Goal: Information Seeking & Learning: Learn about a topic

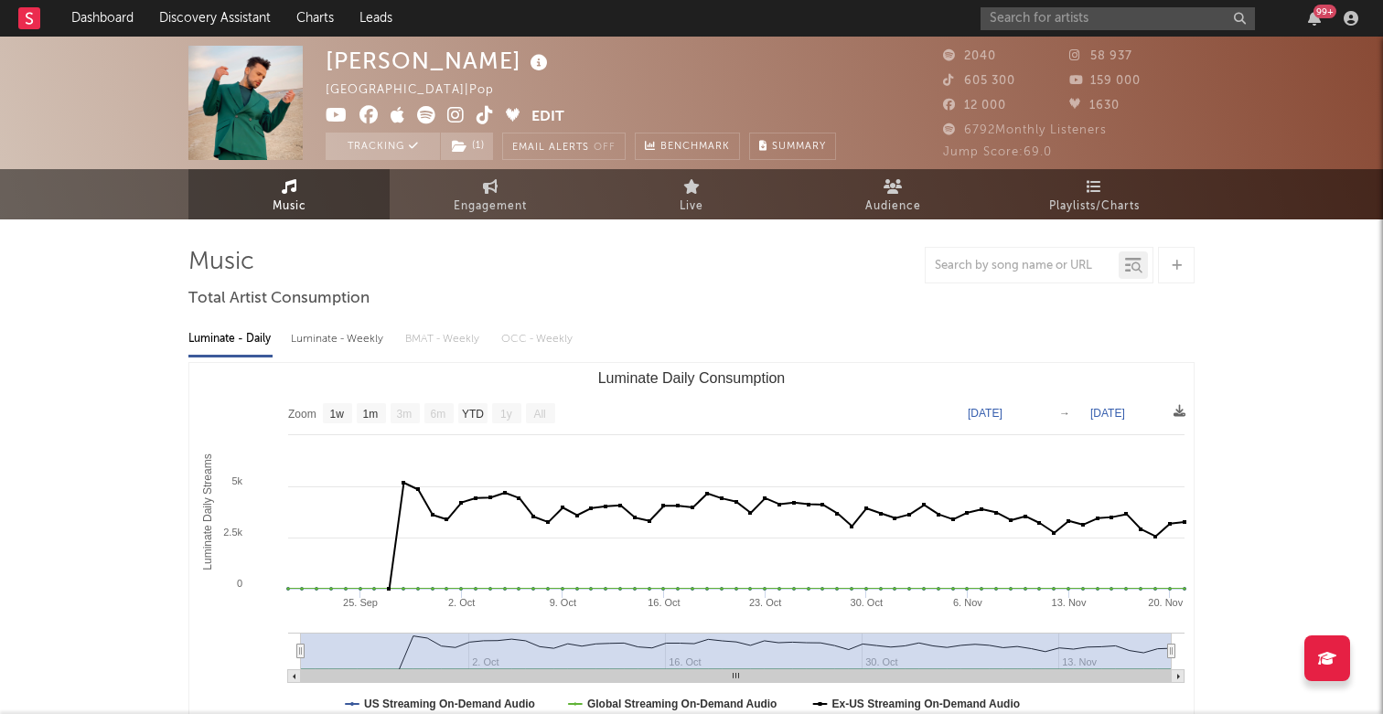
select select "1w"
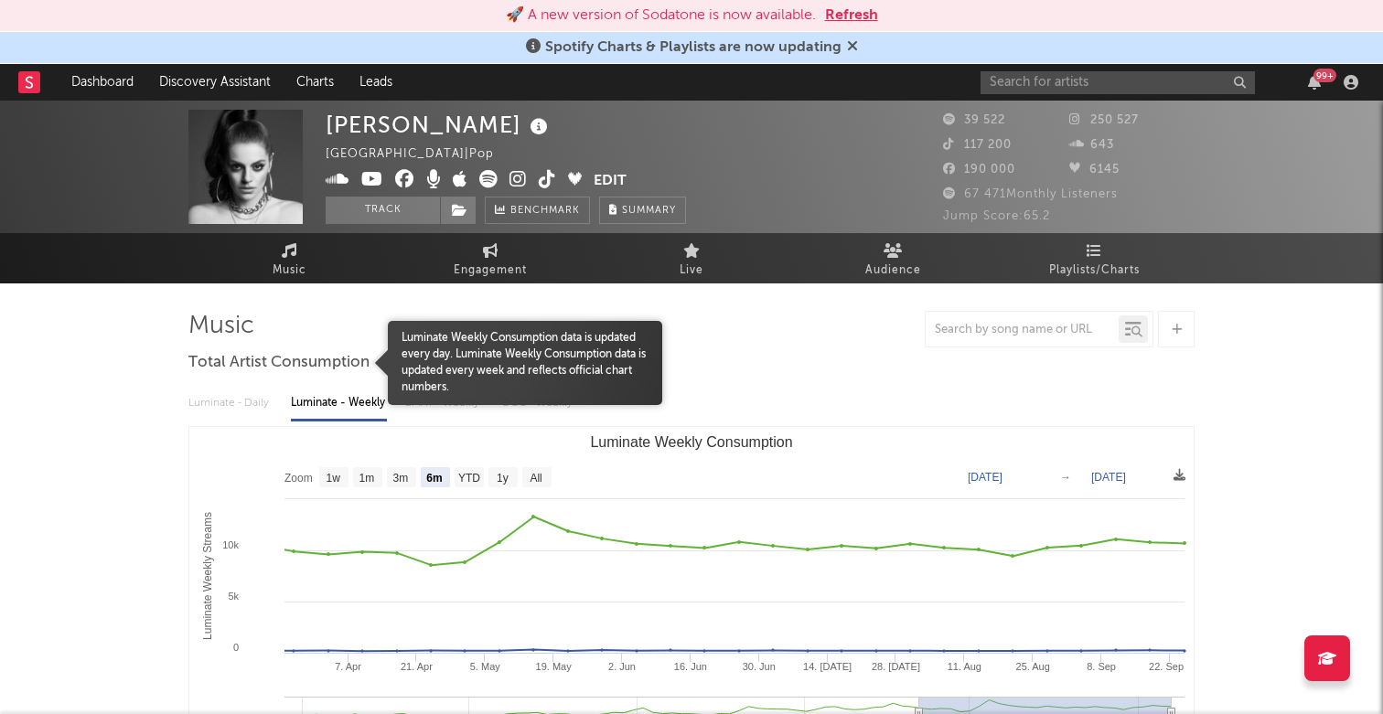
select select "6m"
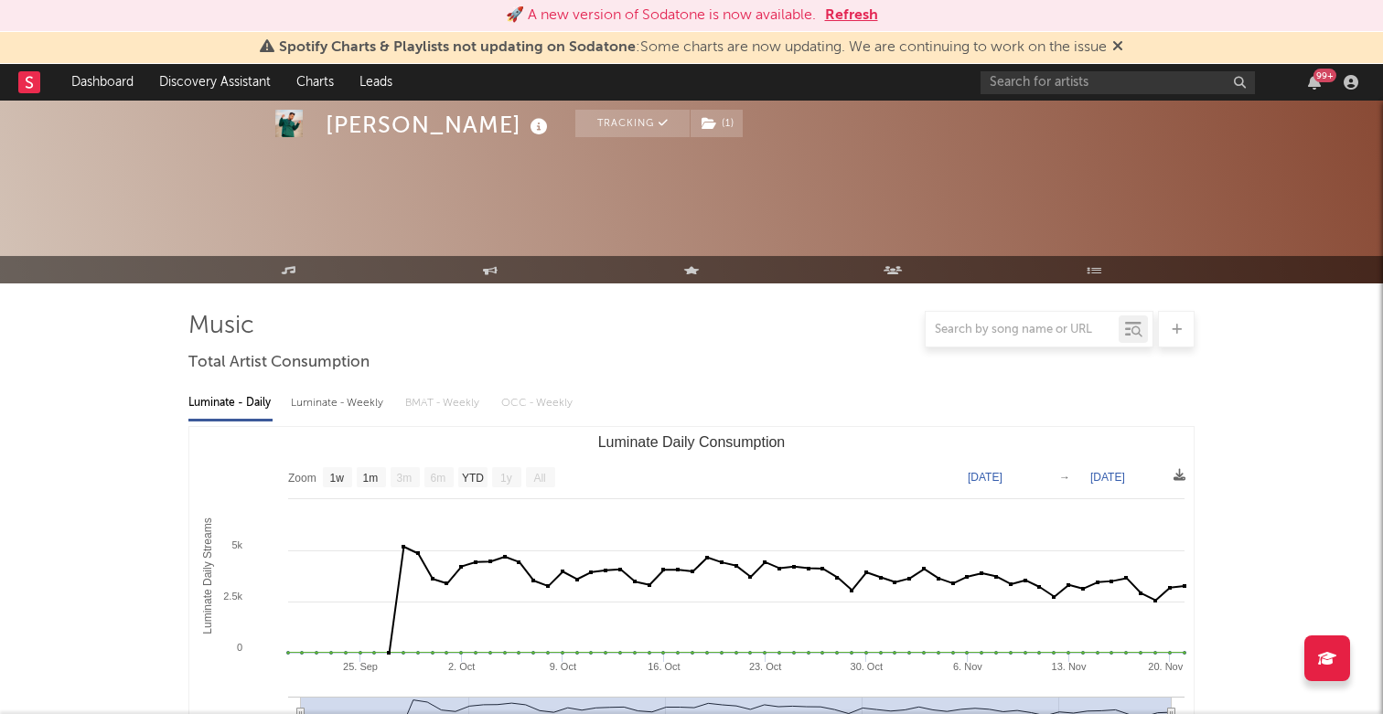
select select "1w"
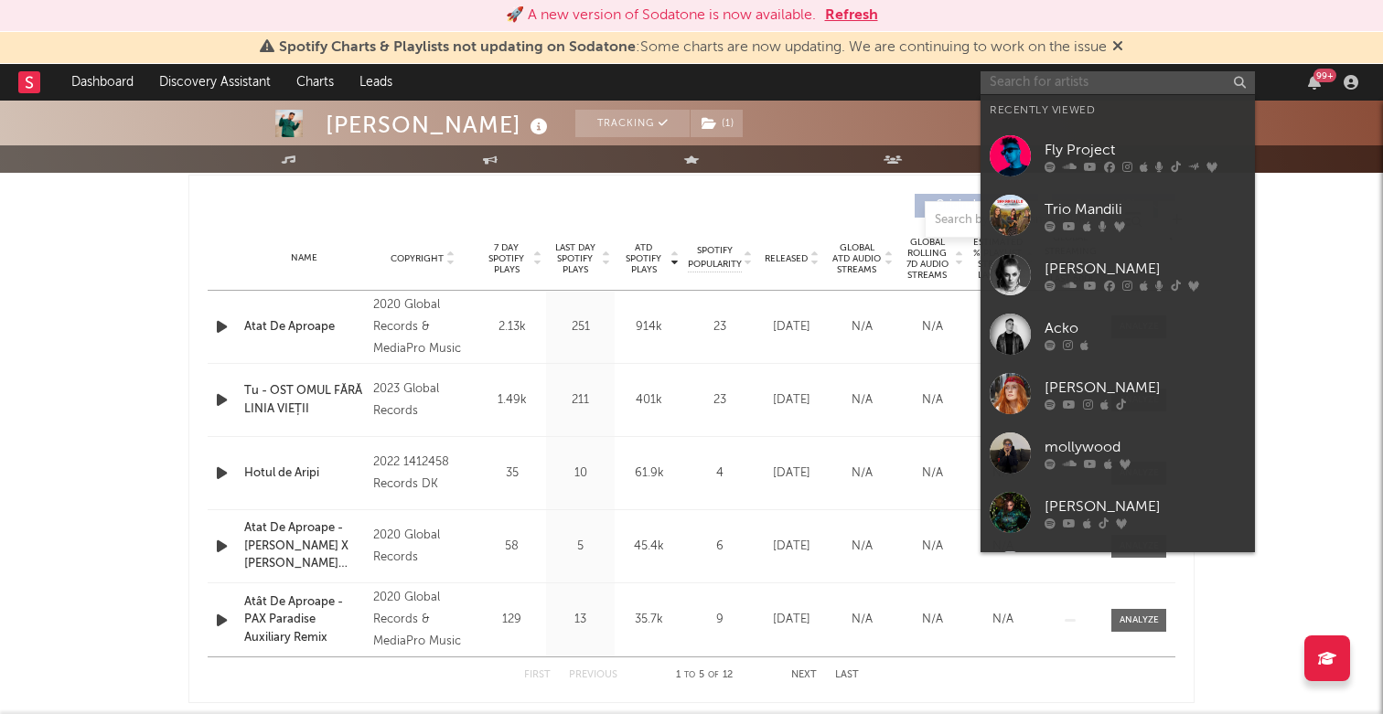
click at [1110, 88] on input "text" at bounding box center [1118, 82] width 274 height 23
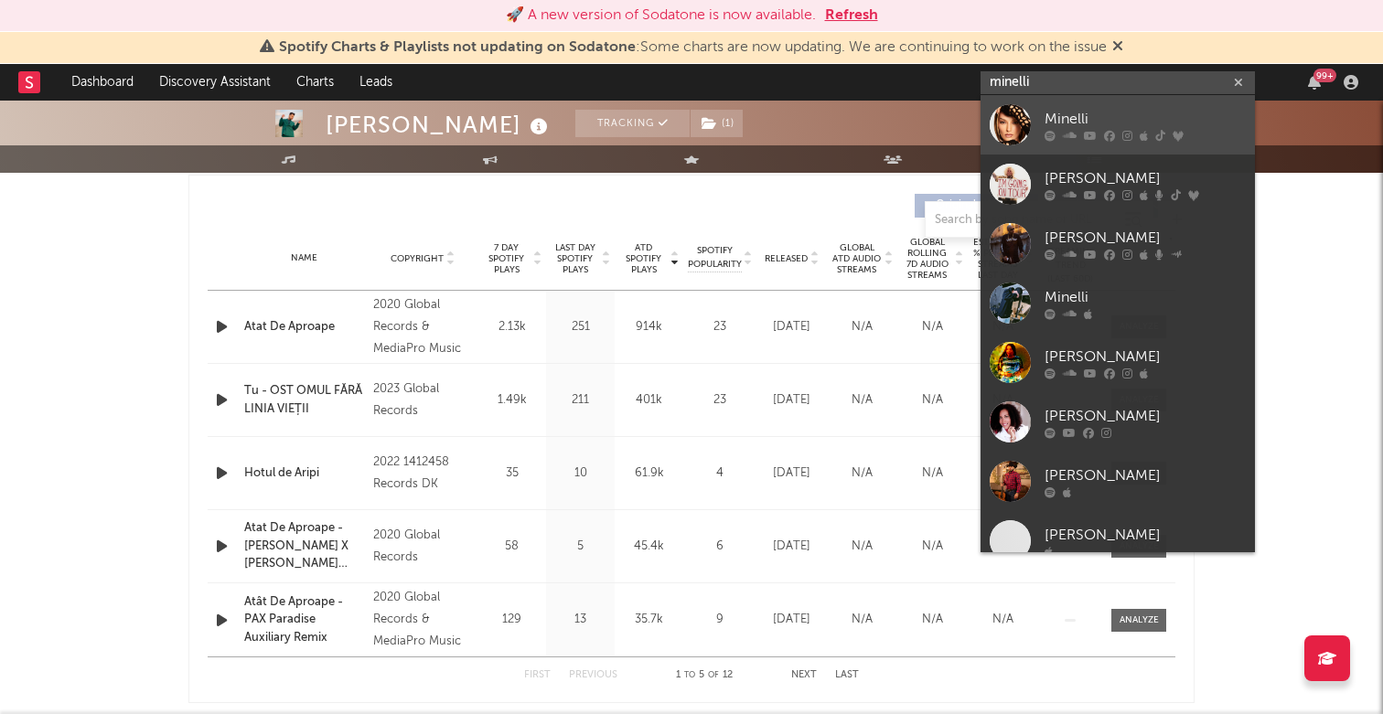
type input "minelli"
click at [1057, 123] on div "Minelli" at bounding box center [1145, 119] width 201 height 22
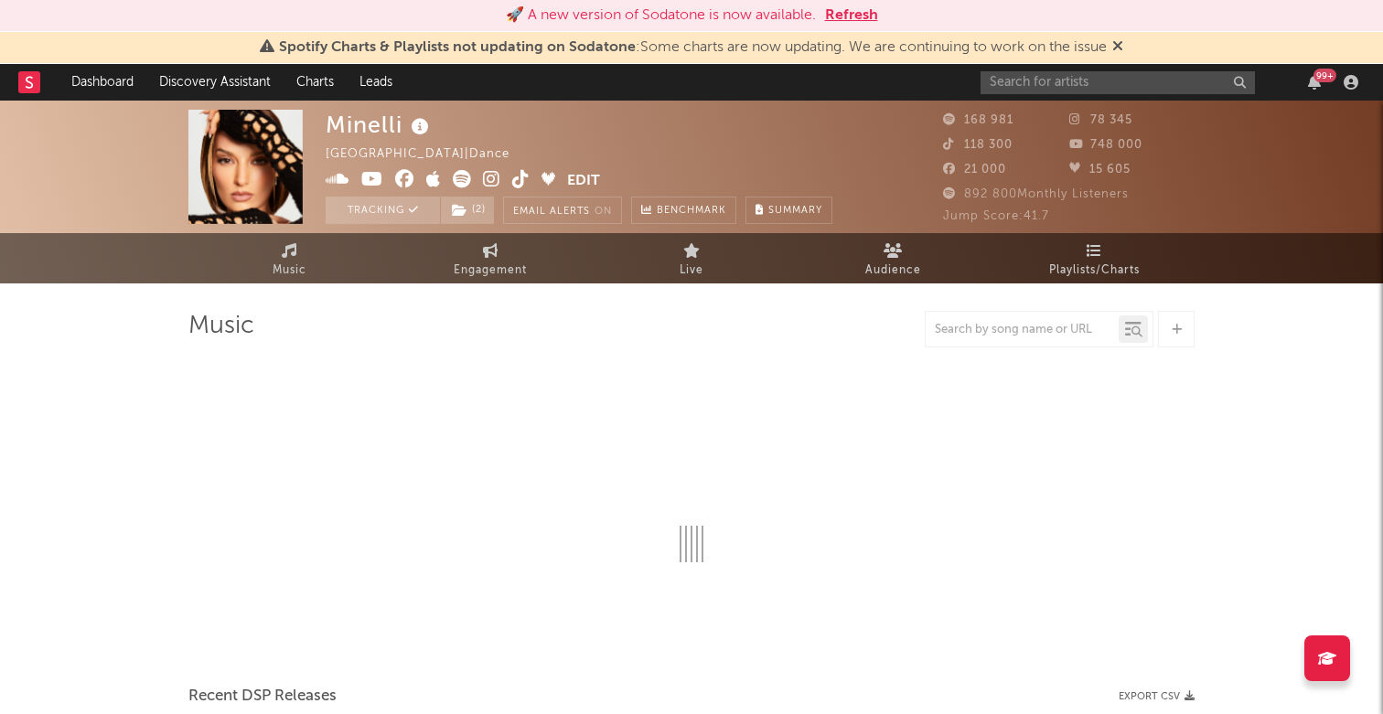
select select "6m"
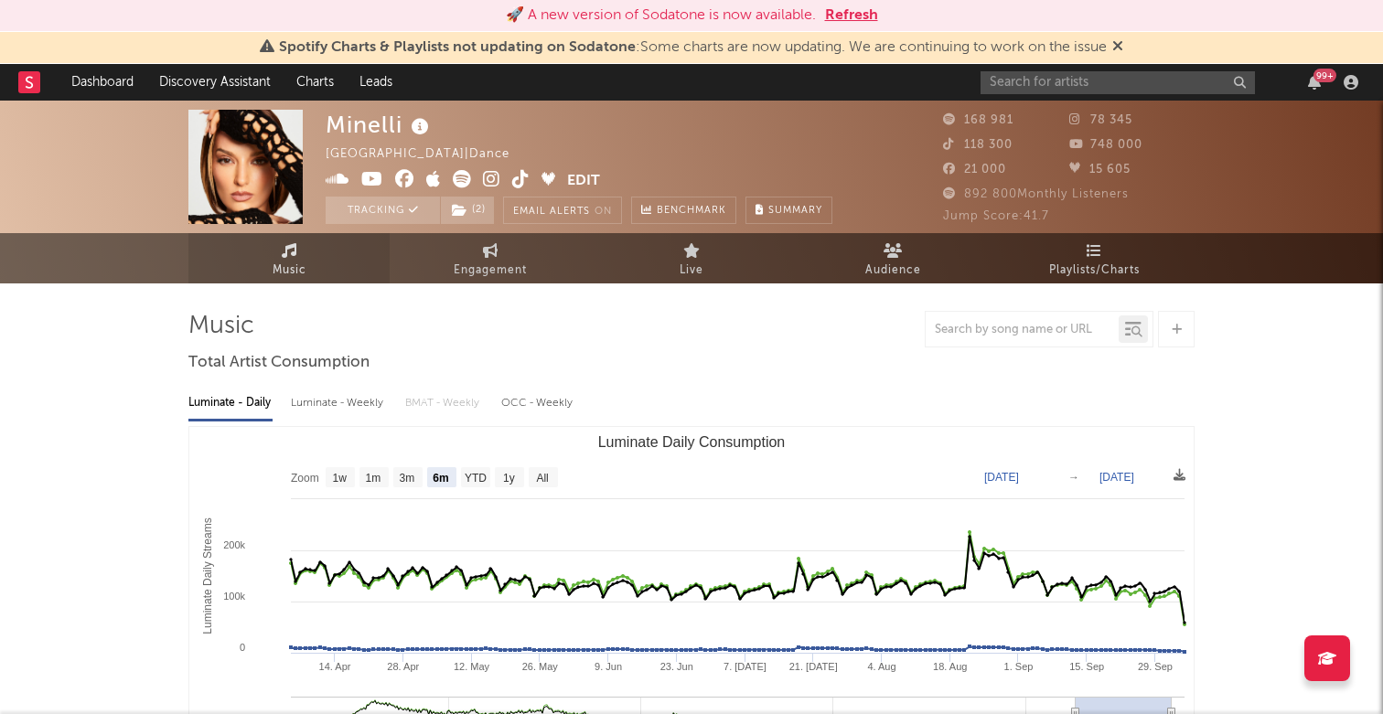
click at [317, 269] on link "Music" at bounding box center [288, 258] width 201 height 50
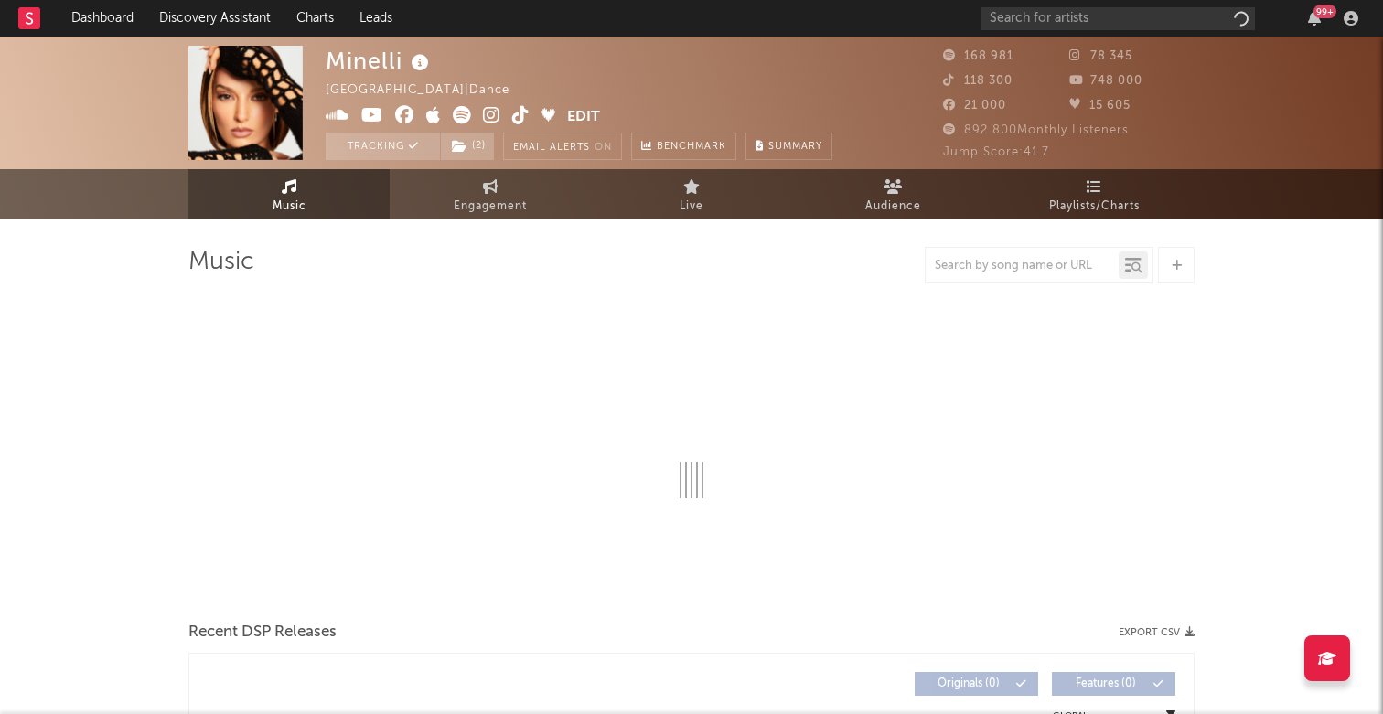
select select "6m"
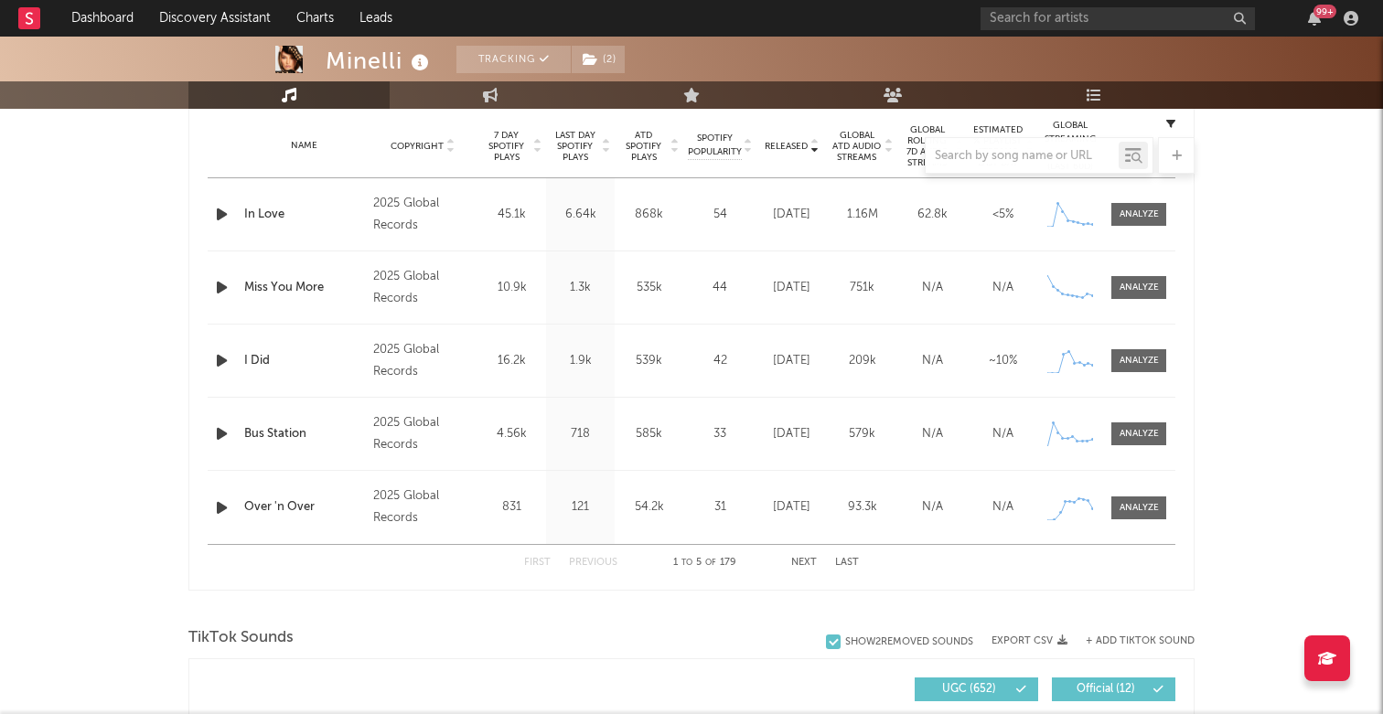
scroll to position [743, 0]
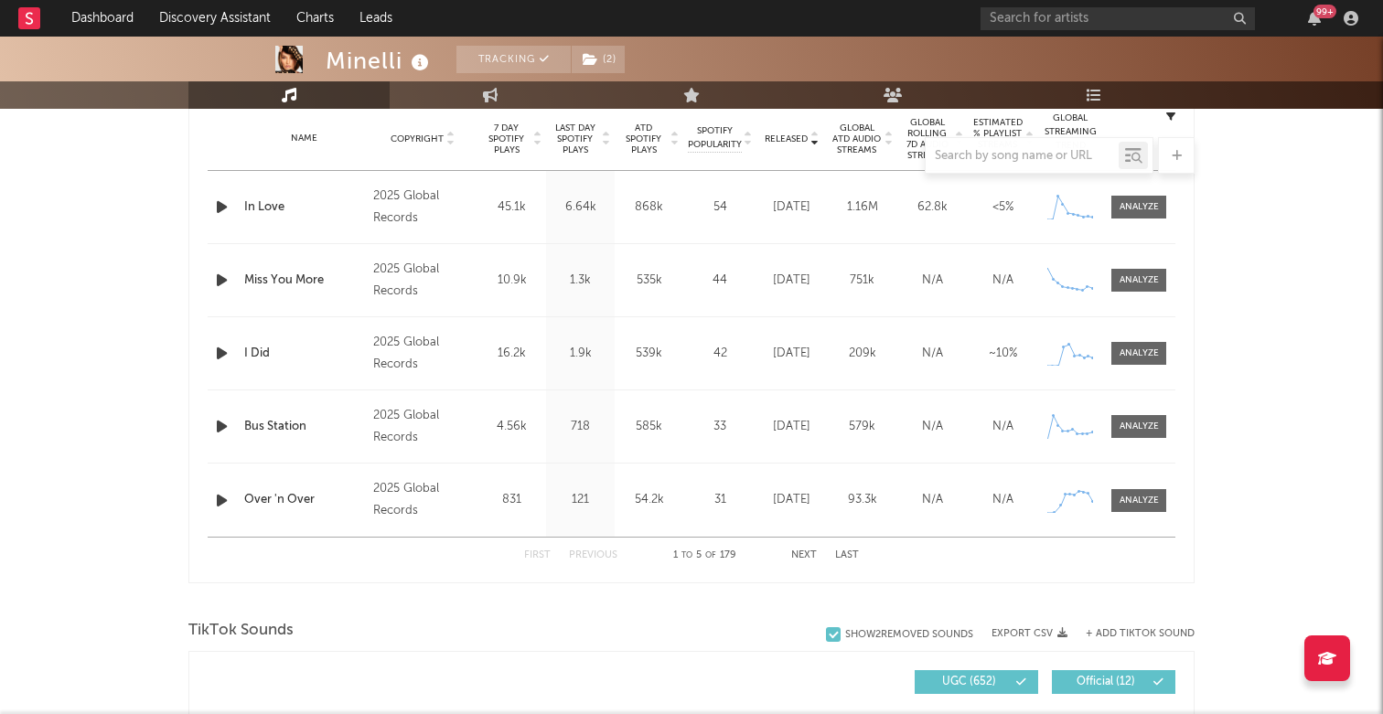
click at [807, 554] on button "Next" at bounding box center [804, 556] width 26 height 10
